Goal: Find specific page/section: Find specific page/section

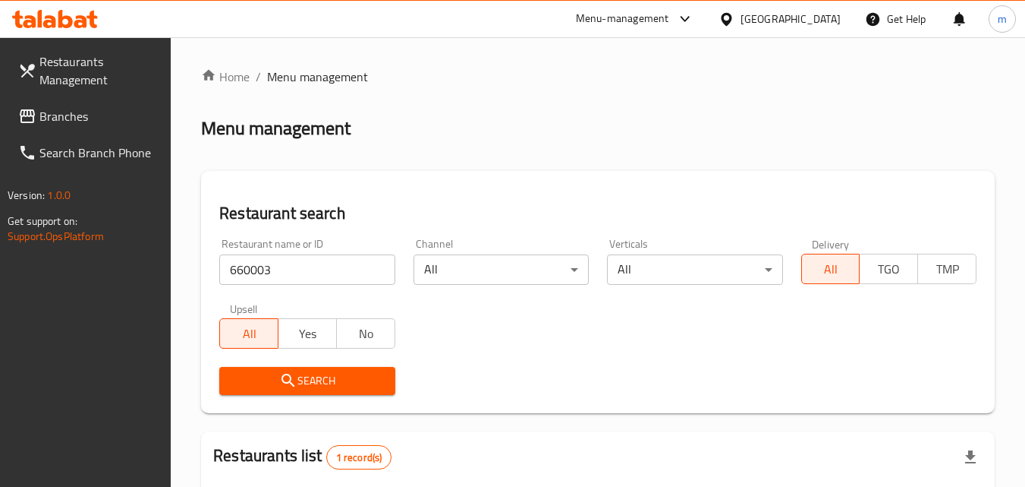
click at [735, 16] on icon at bounding box center [727, 19] width 16 height 16
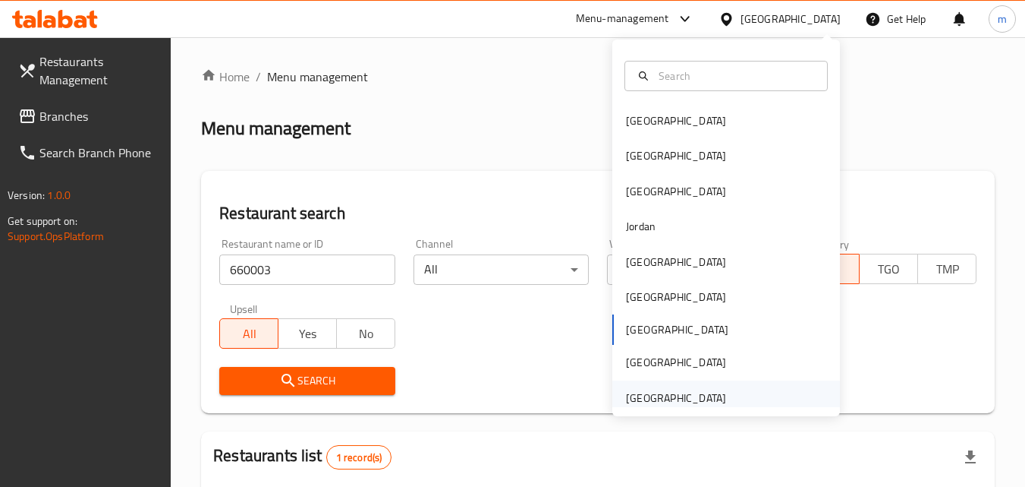
click at [670, 392] on div "[GEOGRAPHIC_DATA]" at bounding box center [676, 397] width 100 height 17
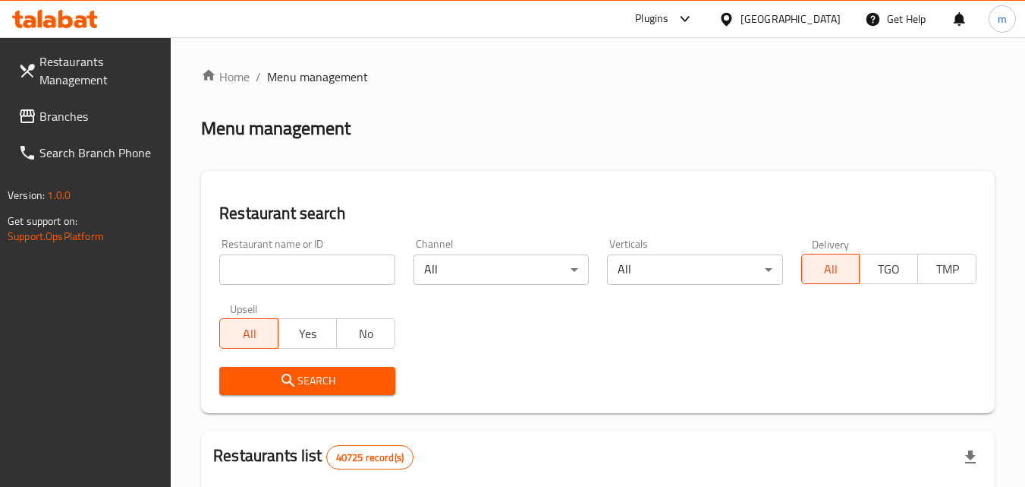
click at [77, 109] on span "Branches" at bounding box center [99, 116] width 120 height 18
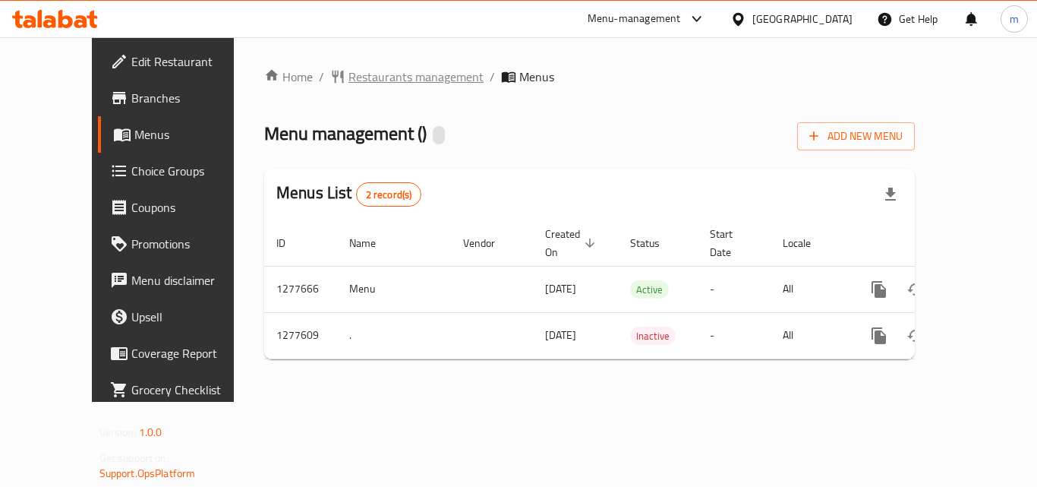
click at [348, 82] on span "Restaurants management" at bounding box center [415, 77] width 135 height 18
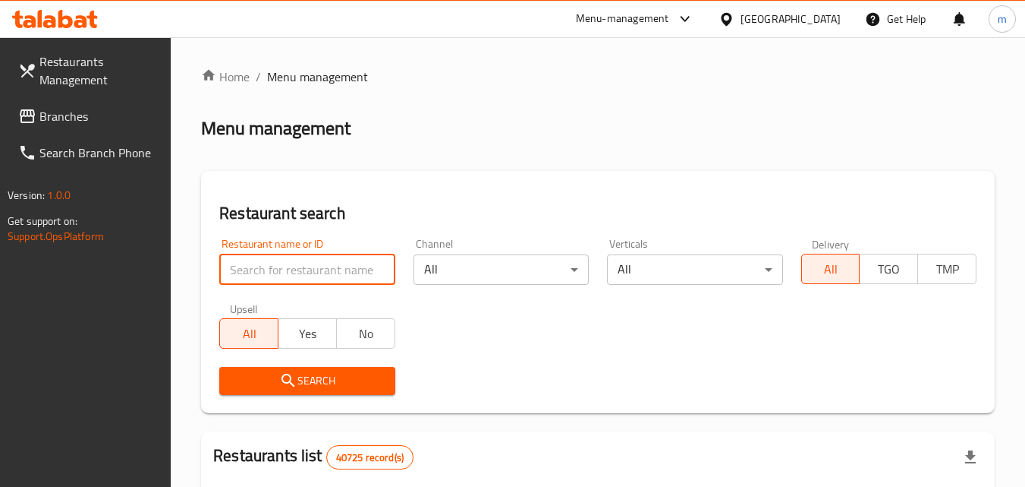
click at [278, 257] on input "search" at bounding box center [306, 269] width 175 height 30
paste input "/692552"
click at [235, 269] on input "/692552" at bounding box center [306, 269] width 175 height 30
type input "692552"
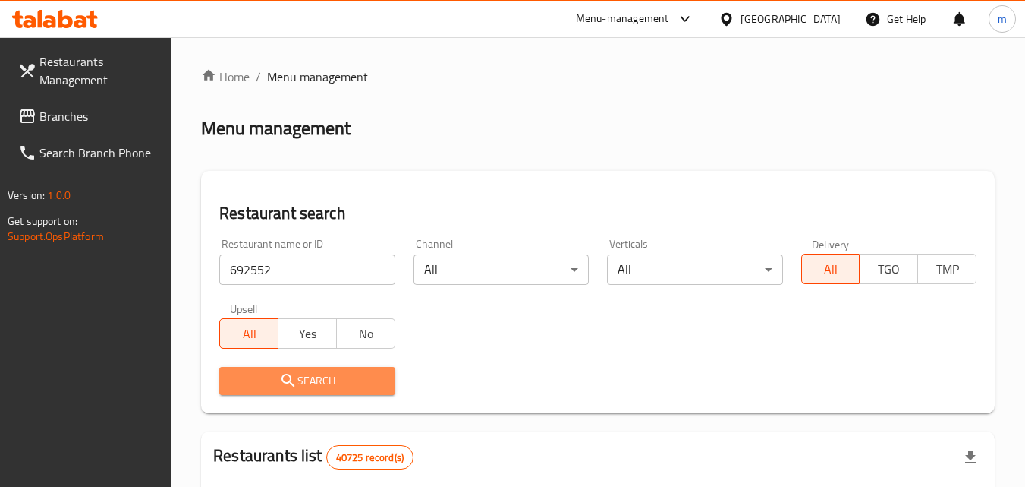
click at [345, 371] on span "Search" at bounding box center [307, 380] width 151 height 19
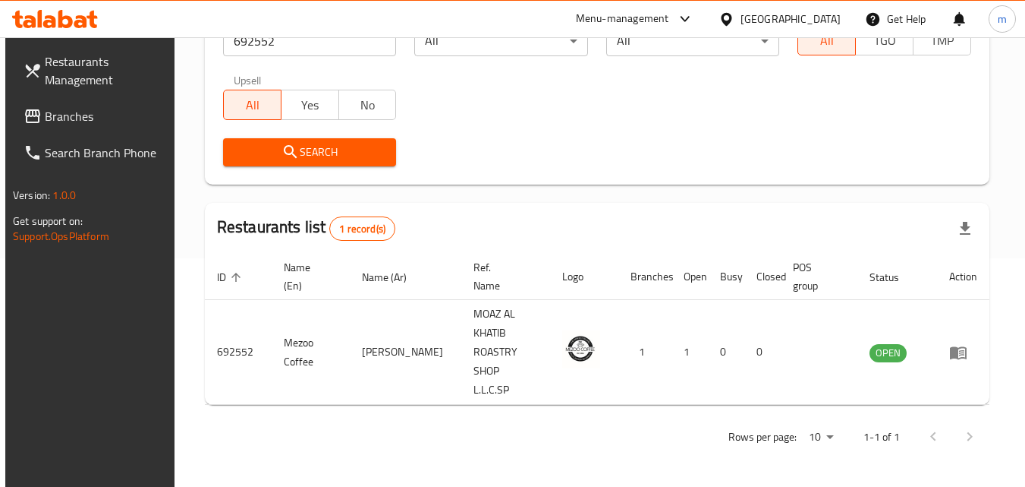
scroll to position [191, 0]
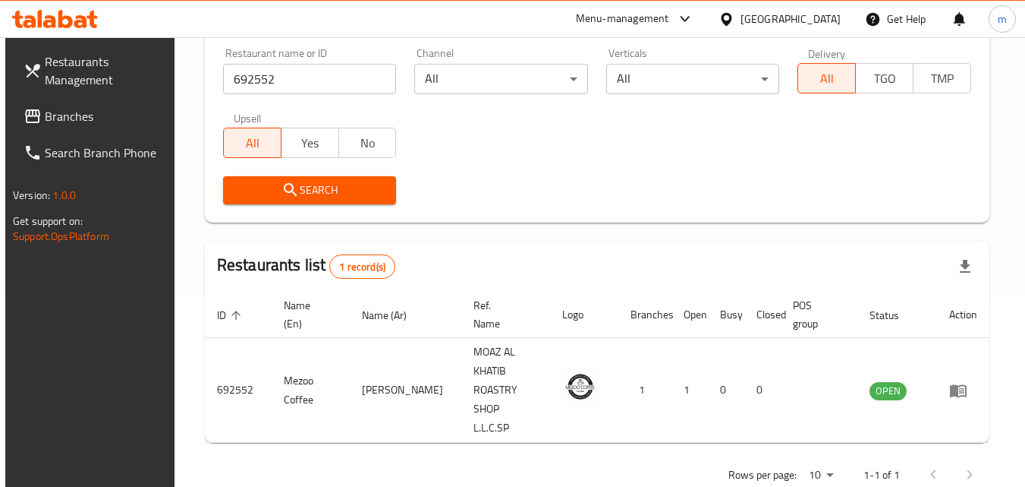
click at [78, 26] on icon at bounding box center [80, 21] width 13 height 13
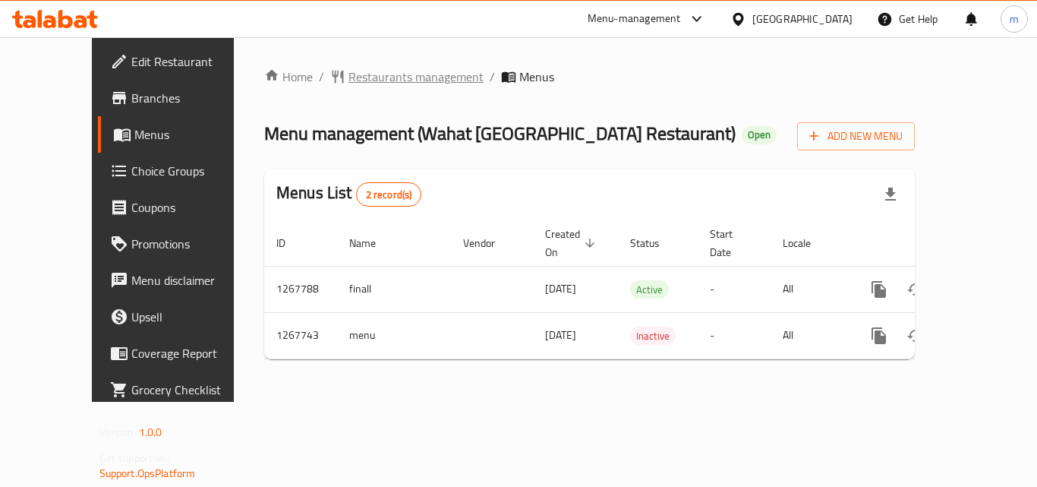
click at [391, 81] on span "Restaurants management" at bounding box center [415, 77] width 135 height 18
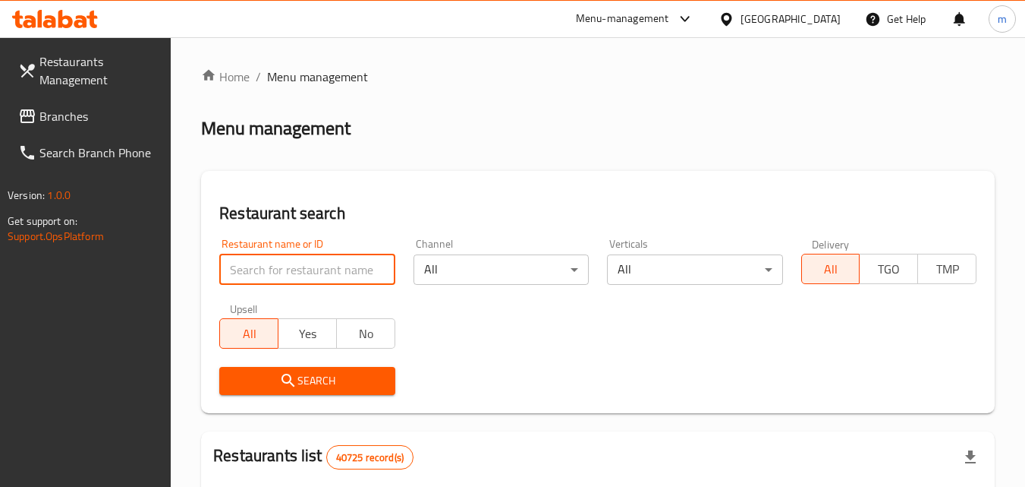
click at [285, 272] on input "search" at bounding box center [306, 269] width 175 height 30
paste input "687802/men"
drag, startPoint x: 307, startPoint y: 272, endPoint x: 277, endPoint y: 270, distance: 29.7
click at [277, 270] on input "687802/men" at bounding box center [306, 269] width 175 height 30
type input "687802"
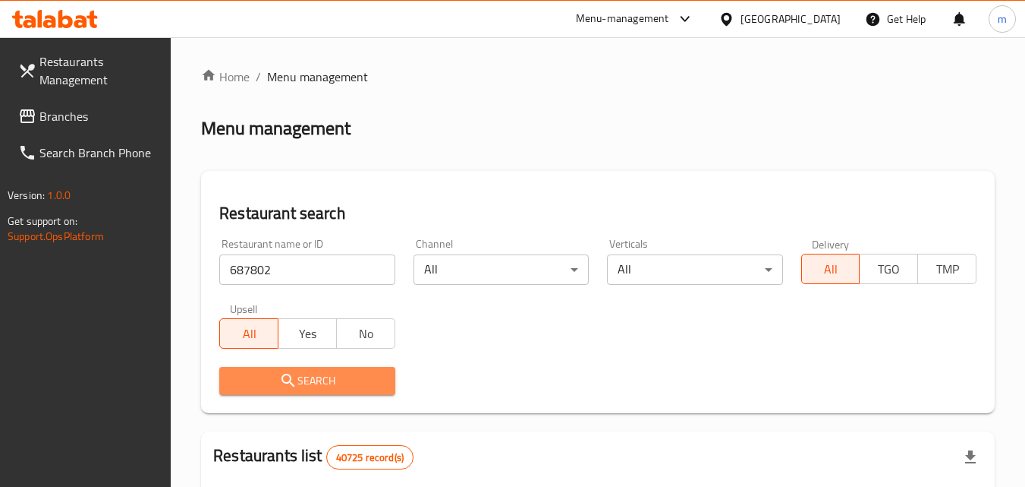
click at [312, 377] on span "Search" at bounding box center [307, 380] width 151 height 19
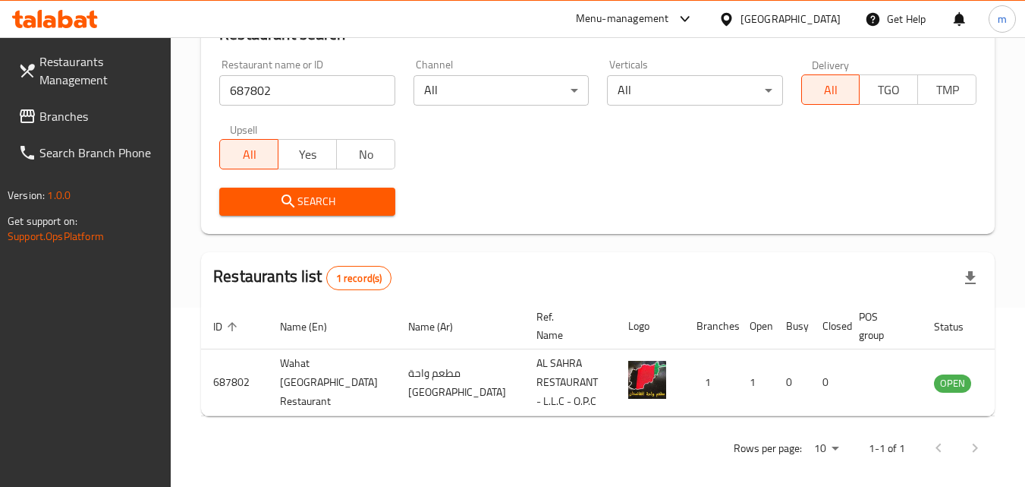
scroll to position [191, 0]
